Goal: Task Accomplishment & Management: Use online tool/utility

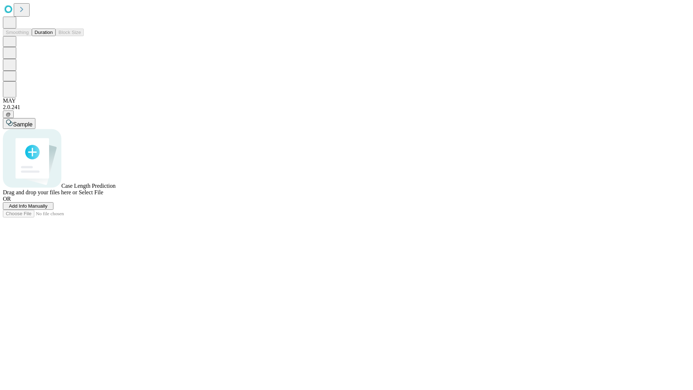
click at [53, 36] on button "Duration" at bounding box center [44, 32] width 24 height 8
click at [48, 208] on span "Add Info Manually" at bounding box center [28, 205] width 39 height 5
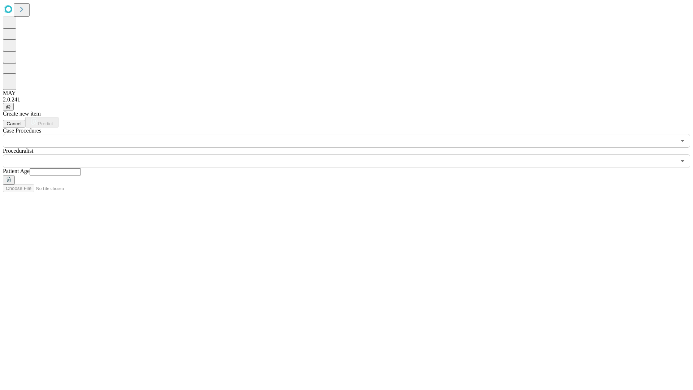
click at [81, 168] on input "text" at bounding box center [55, 171] width 51 height 7
type input "**"
click at [351, 154] on input "text" at bounding box center [339, 161] width 673 height 14
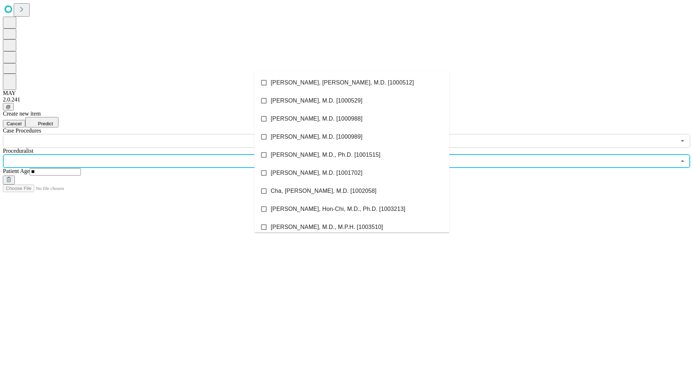
click at [352, 83] on li "[PERSON_NAME], [PERSON_NAME], M.D. [1000512]" at bounding box center [351, 83] width 195 height 18
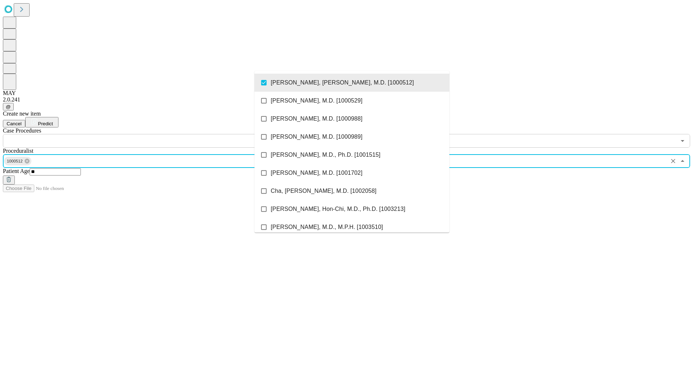
click at [151, 134] on input "text" at bounding box center [339, 141] width 673 height 14
